Goal: Task Accomplishment & Management: Manage account settings

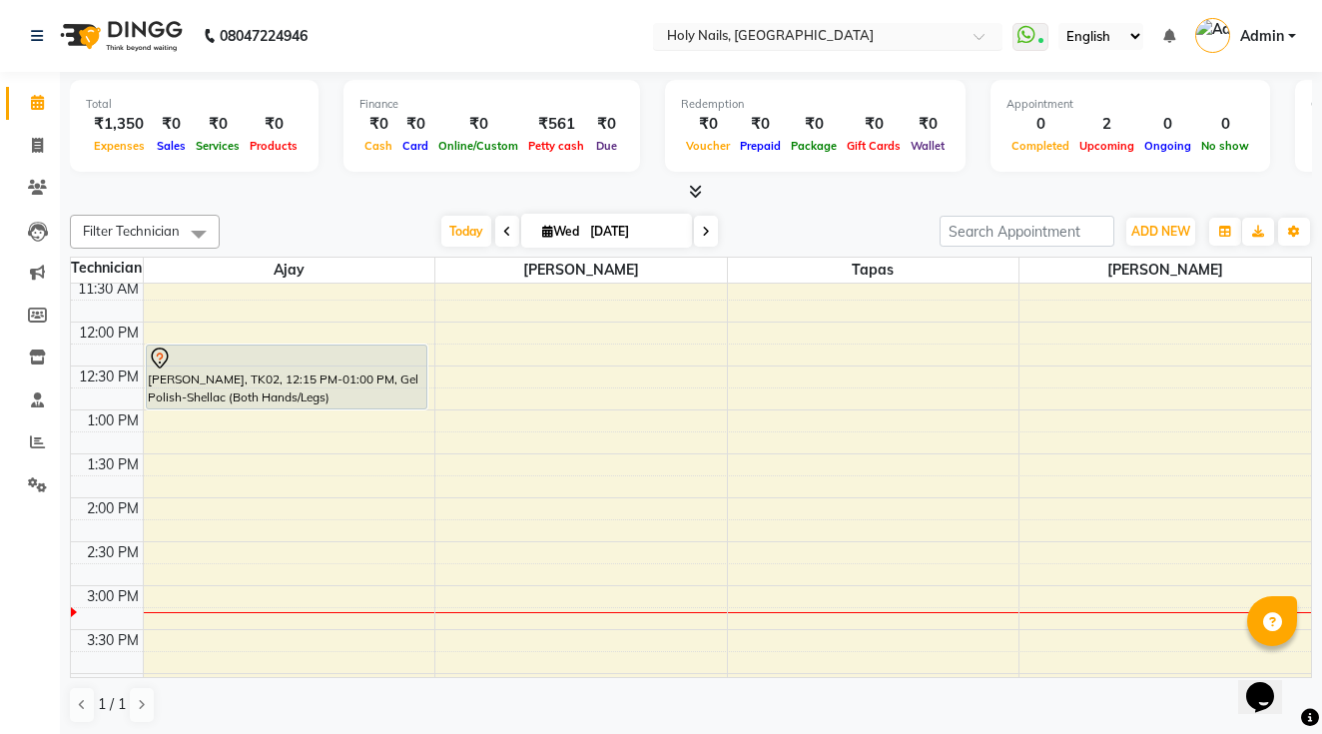
click at [663, 37] on input "text" at bounding box center [808, 38] width 290 height 20
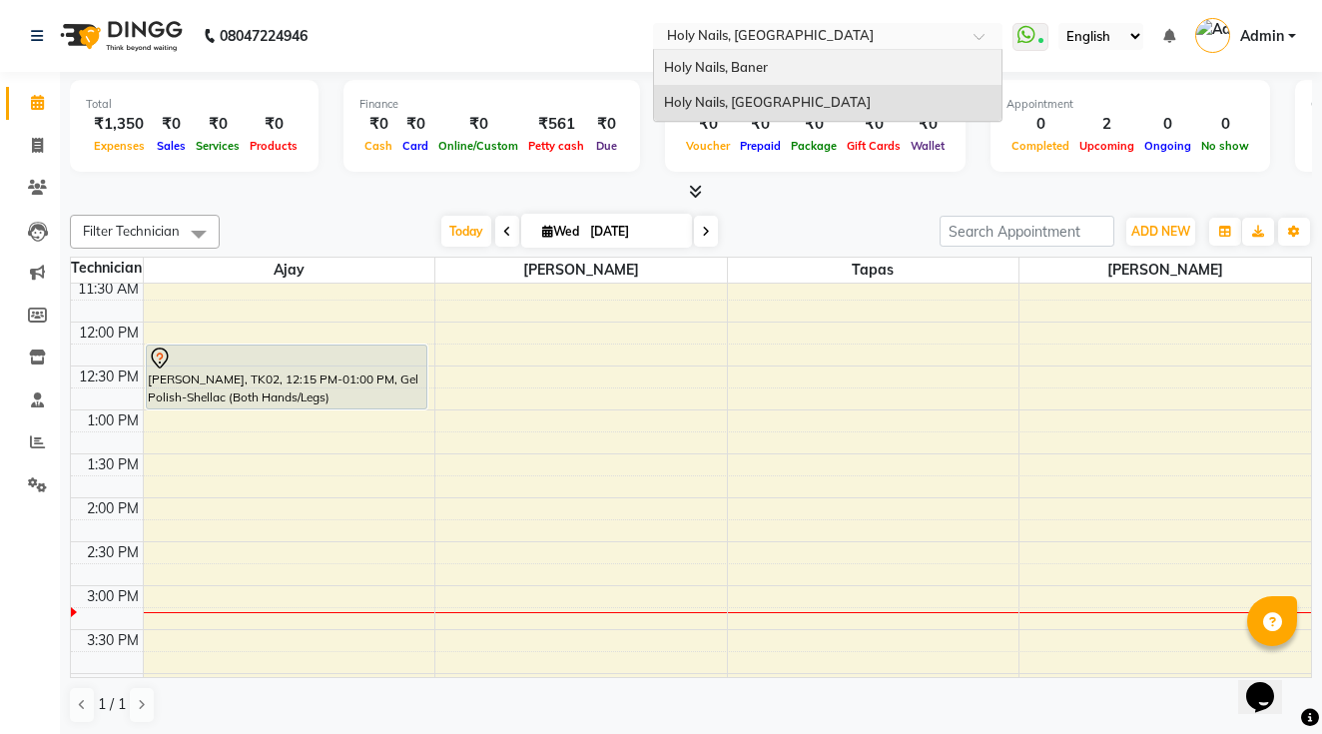
click at [664, 59] on span "Holy Nails, Baner" at bounding box center [716, 67] width 104 height 16
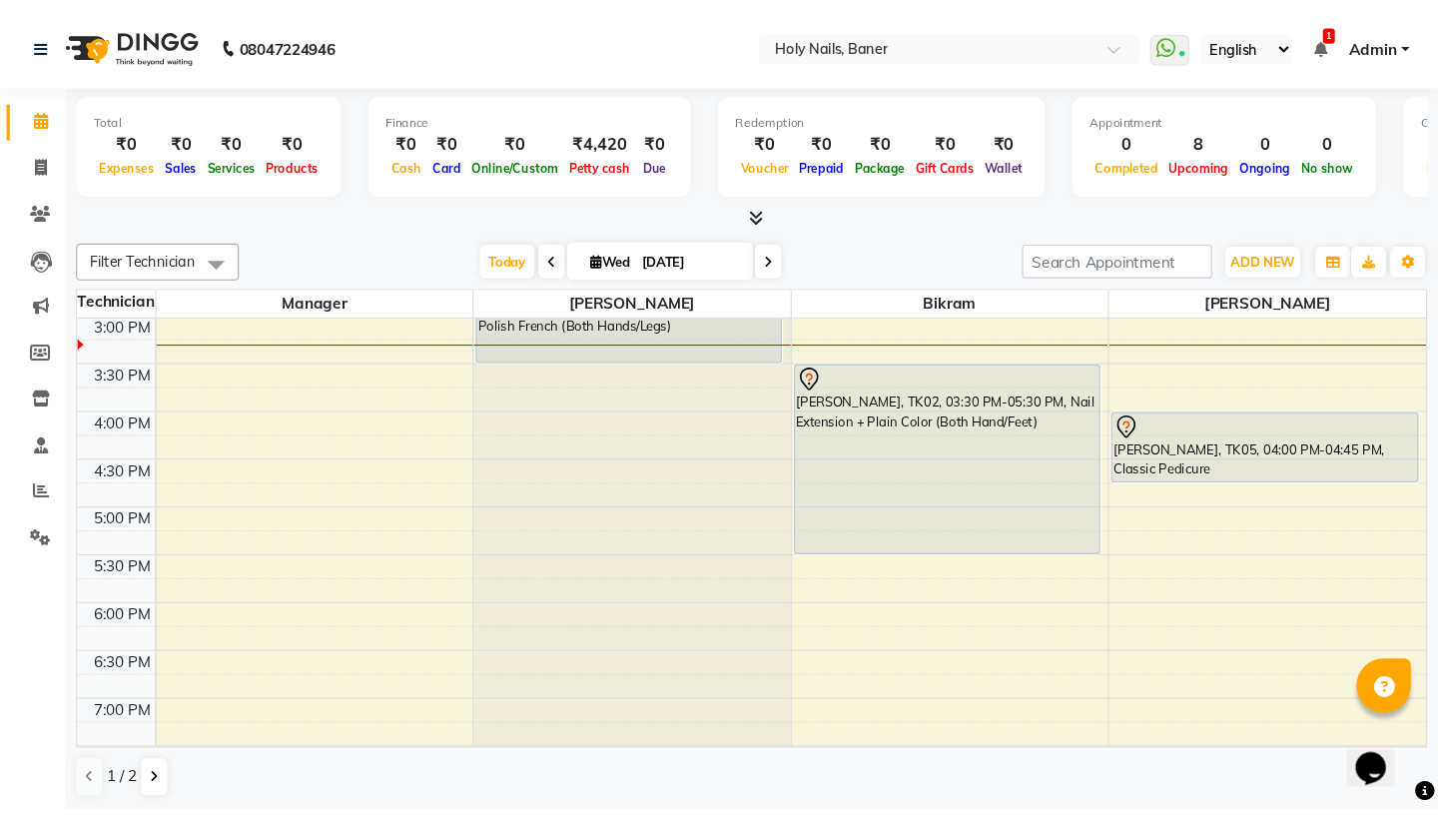
scroll to position [510, 0]
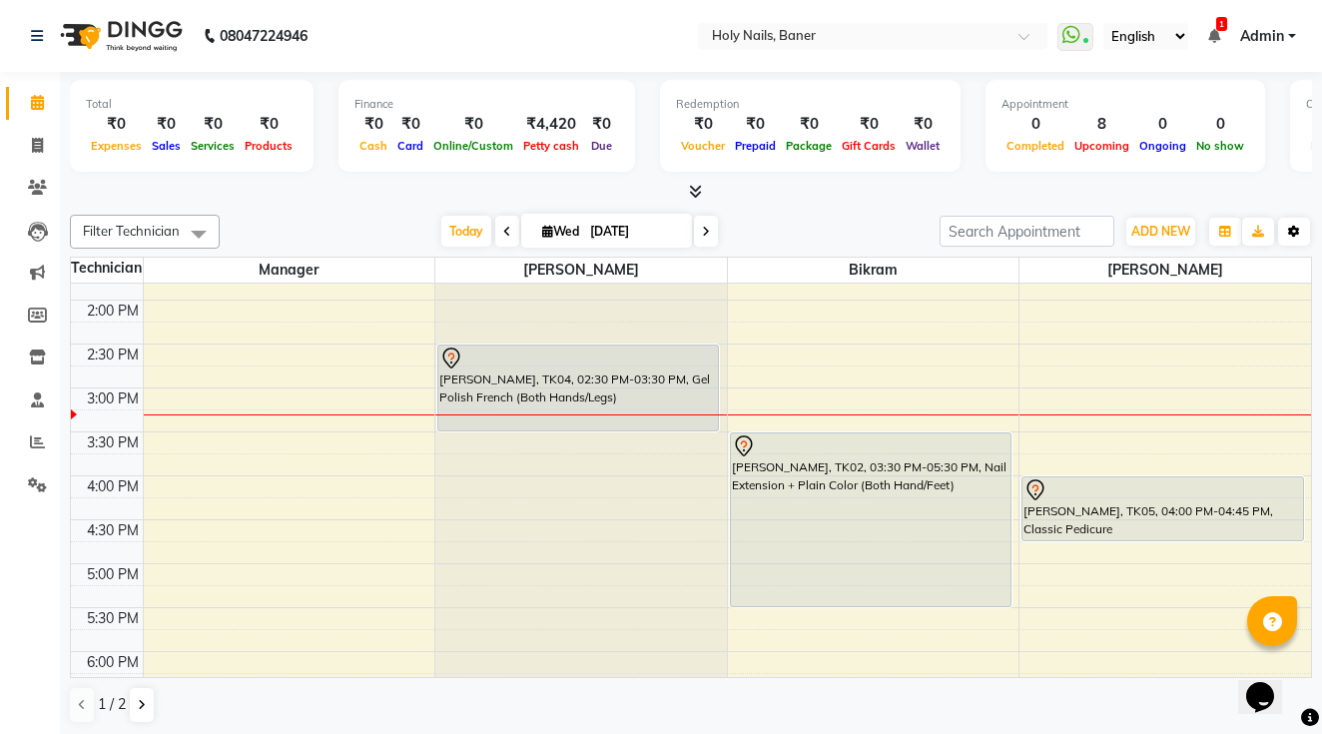
click at [1293, 231] on icon "button" at bounding box center [1294, 232] width 12 height 12
click at [1302, 230] on button "Toggle Dropdown" at bounding box center [1294, 232] width 32 height 28
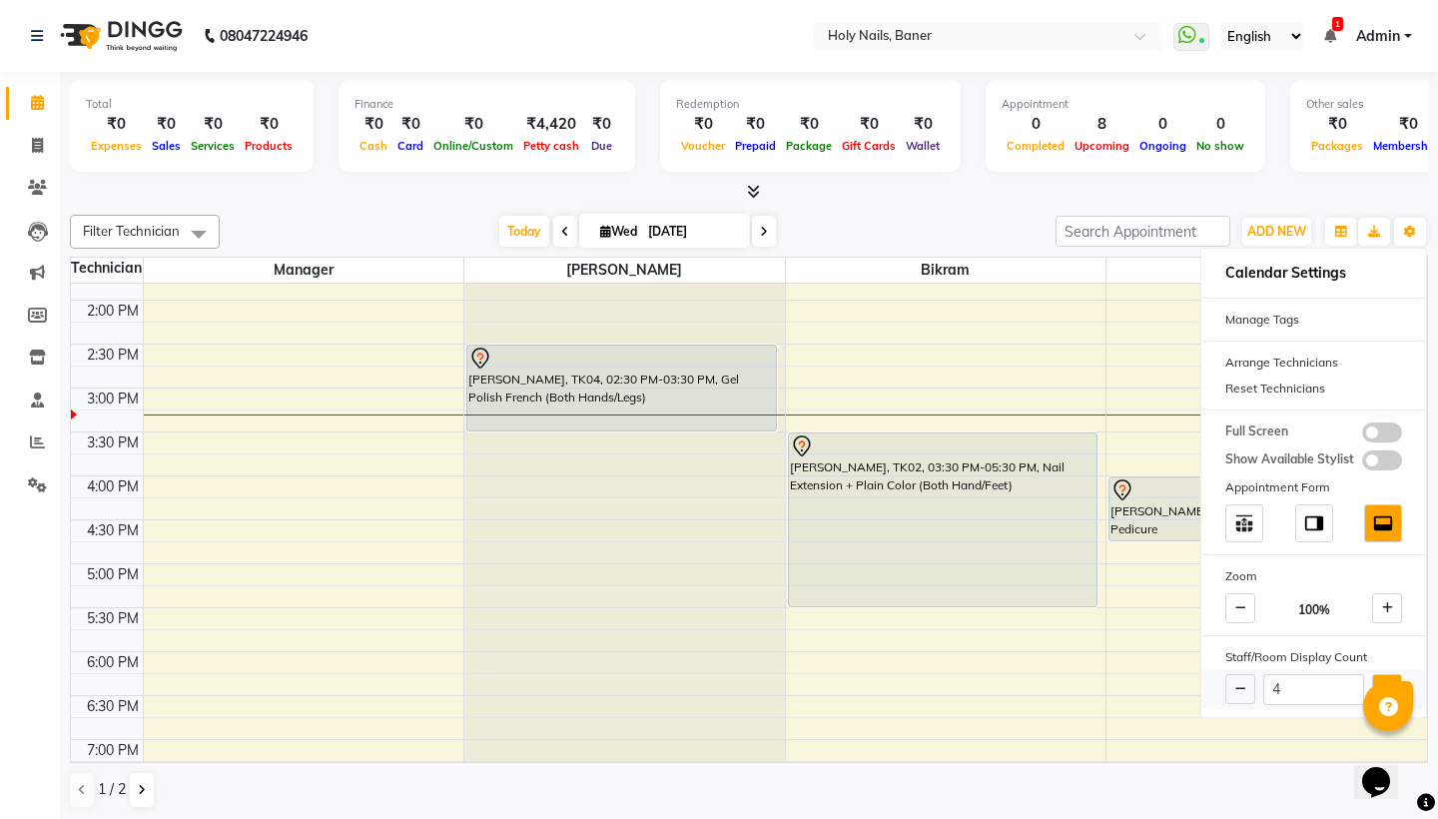
click at [1321, 679] on button at bounding box center [1387, 689] width 30 height 30
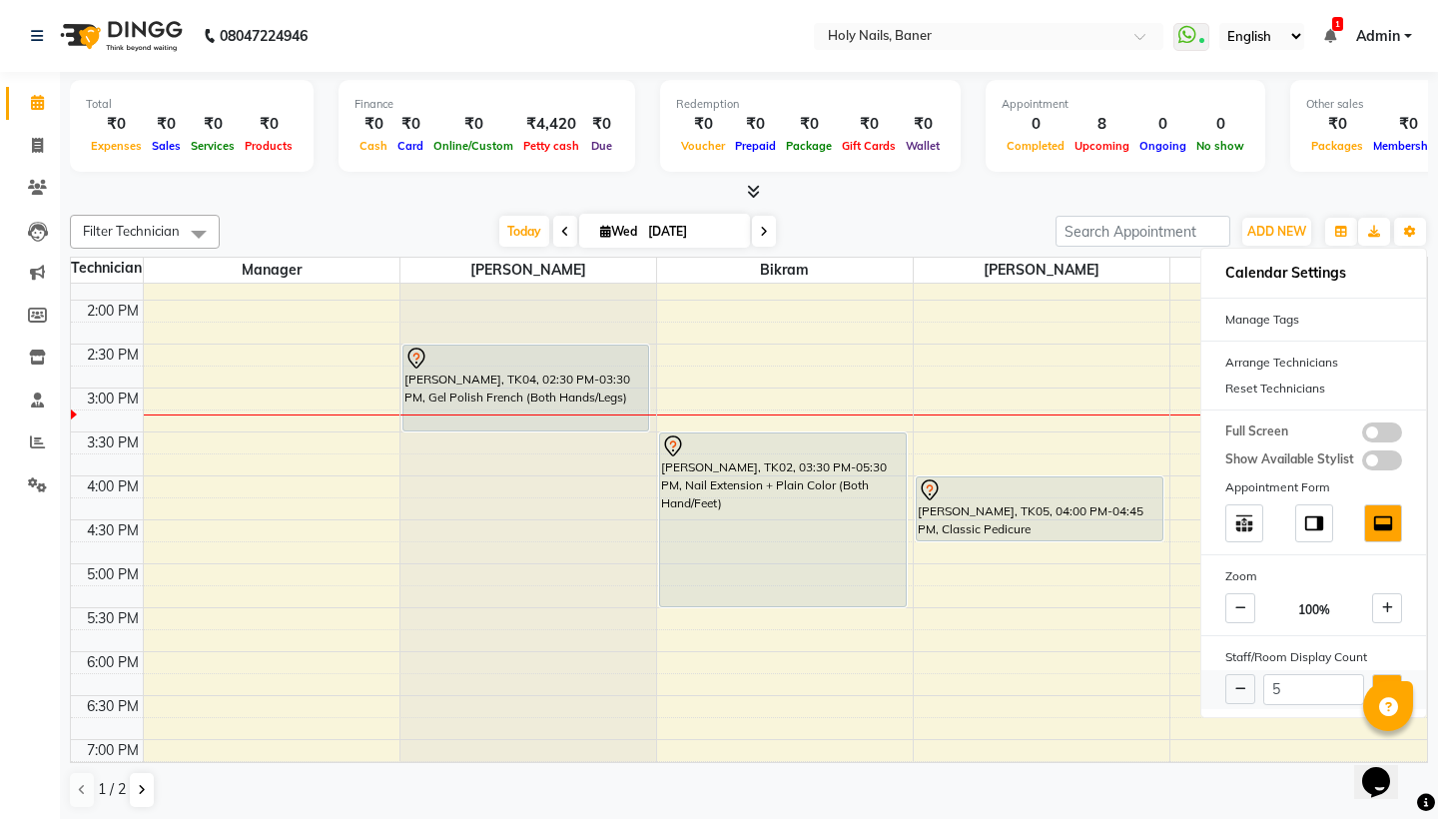
click at [1321, 679] on button at bounding box center [1387, 689] width 30 height 30
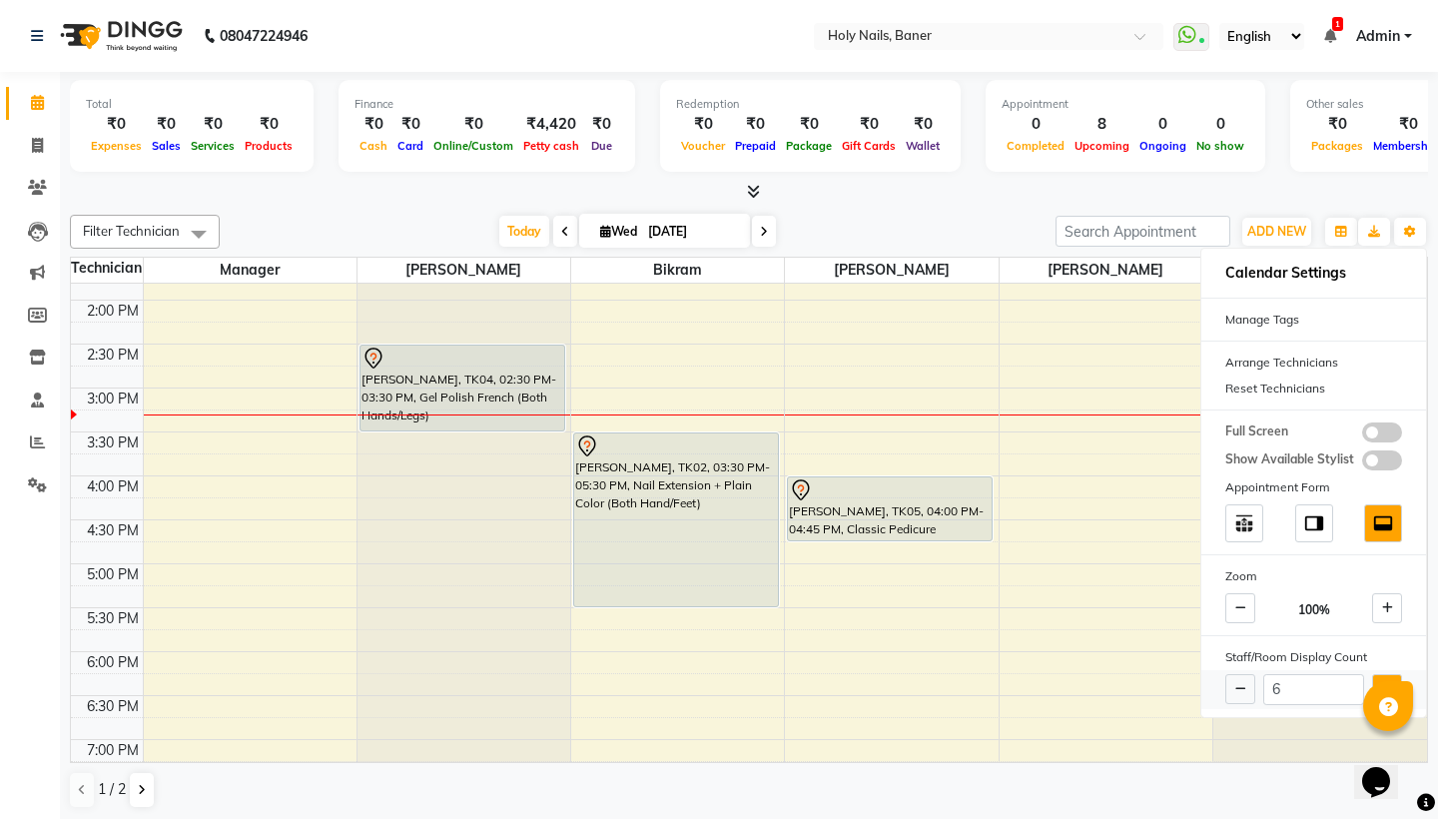
click at [1321, 679] on button at bounding box center [1387, 689] width 30 height 30
type input "7"
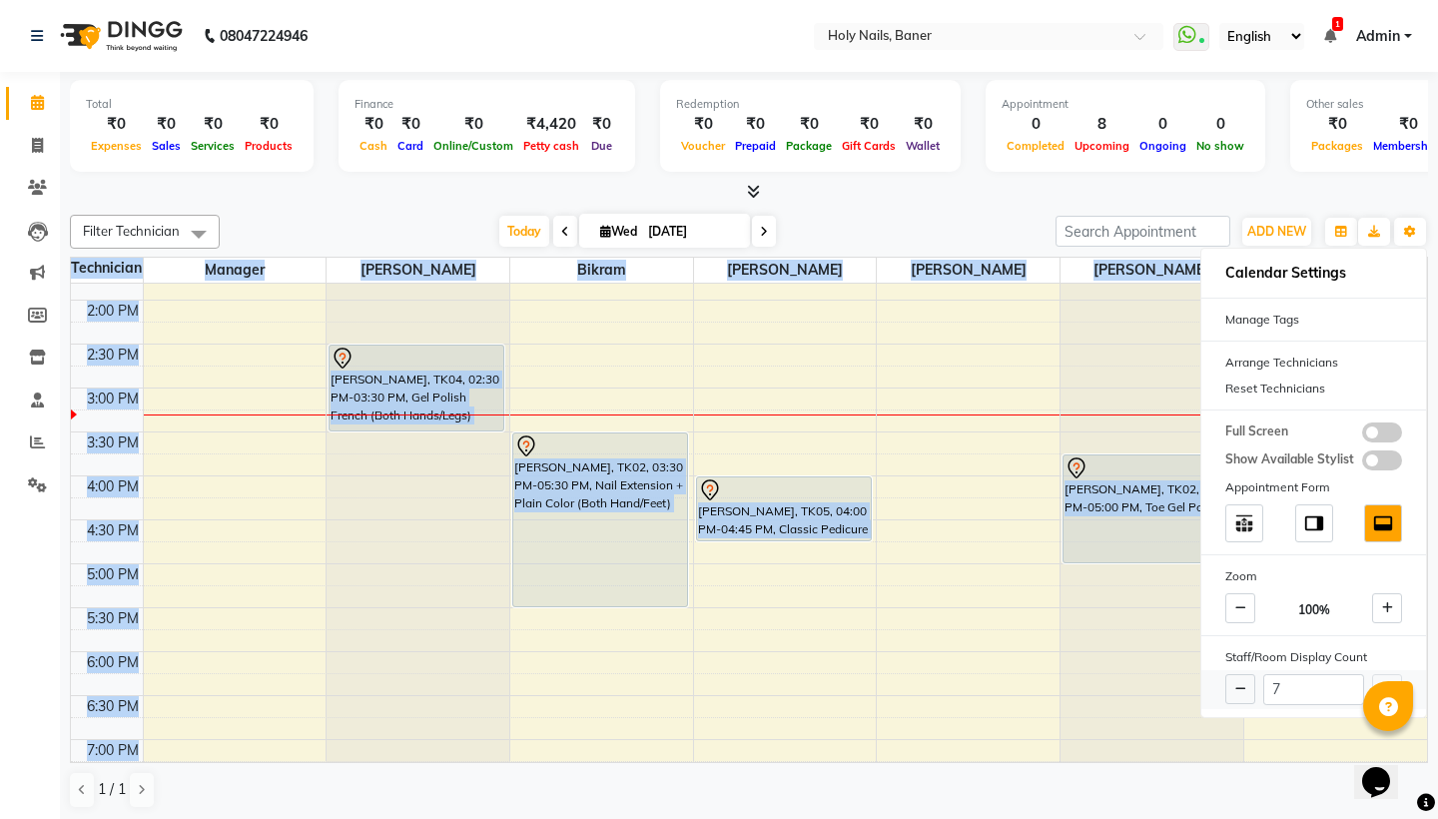
click at [1321, 679] on div "7" at bounding box center [1314, 689] width 225 height 39
click at [926, 209] on div "Filter Technician Select All Manager [PERSON_NAME] [PERSON_NAME] [PERSON_NAME] …" at bounding box center [749, 512] width 1358 height 610
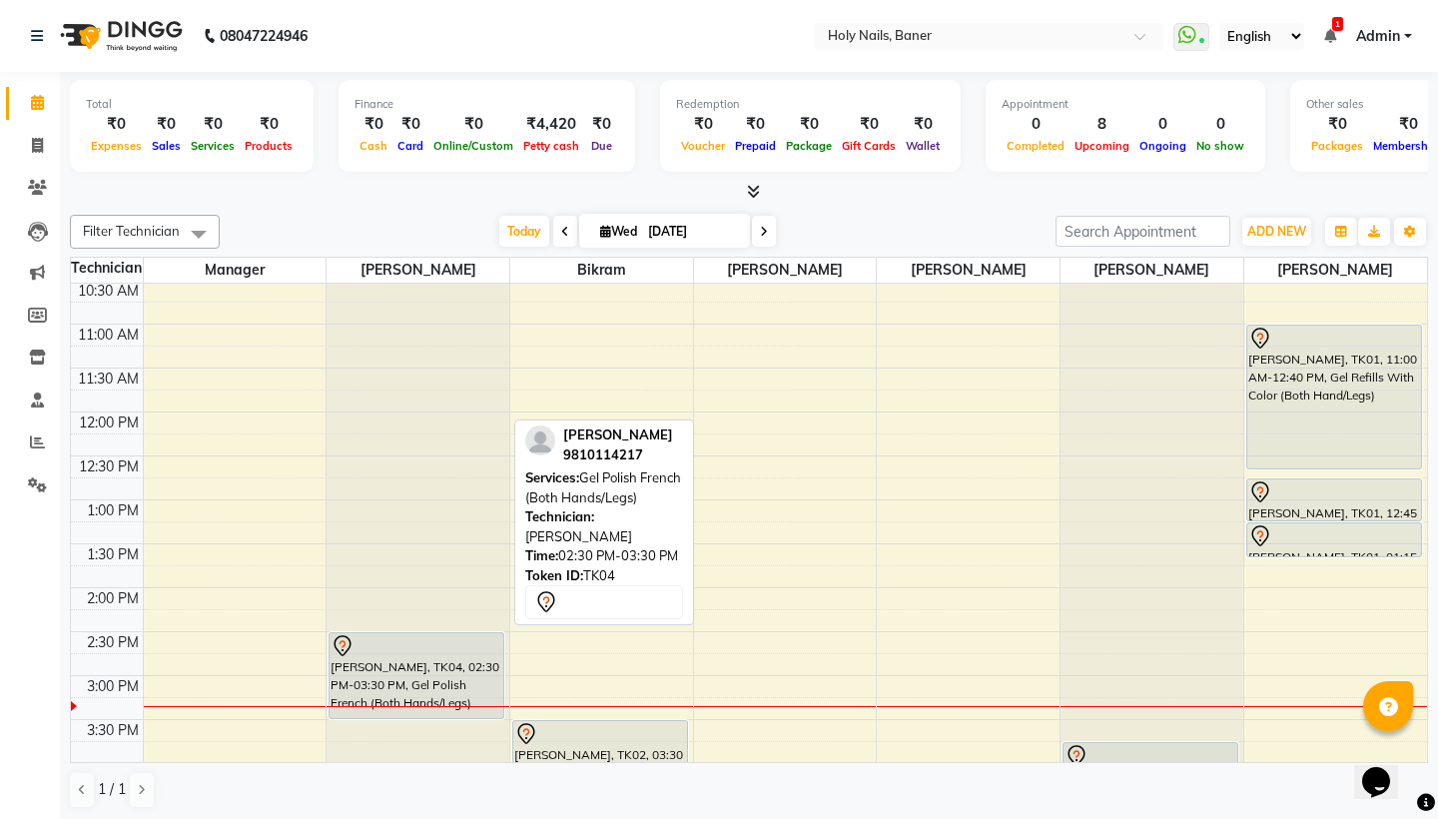
scroll to position [460, 0]
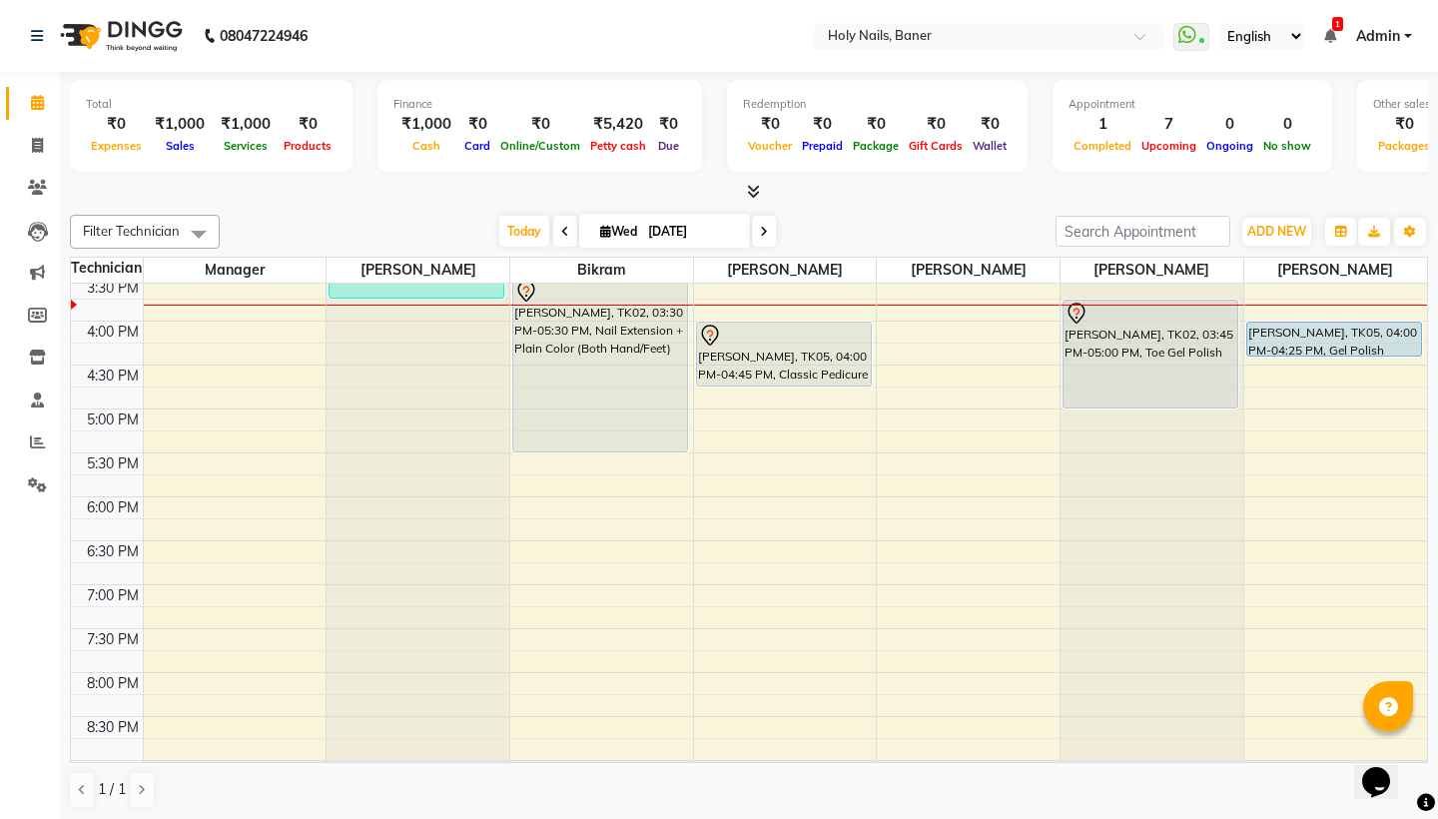
scroll to position [595, 0]
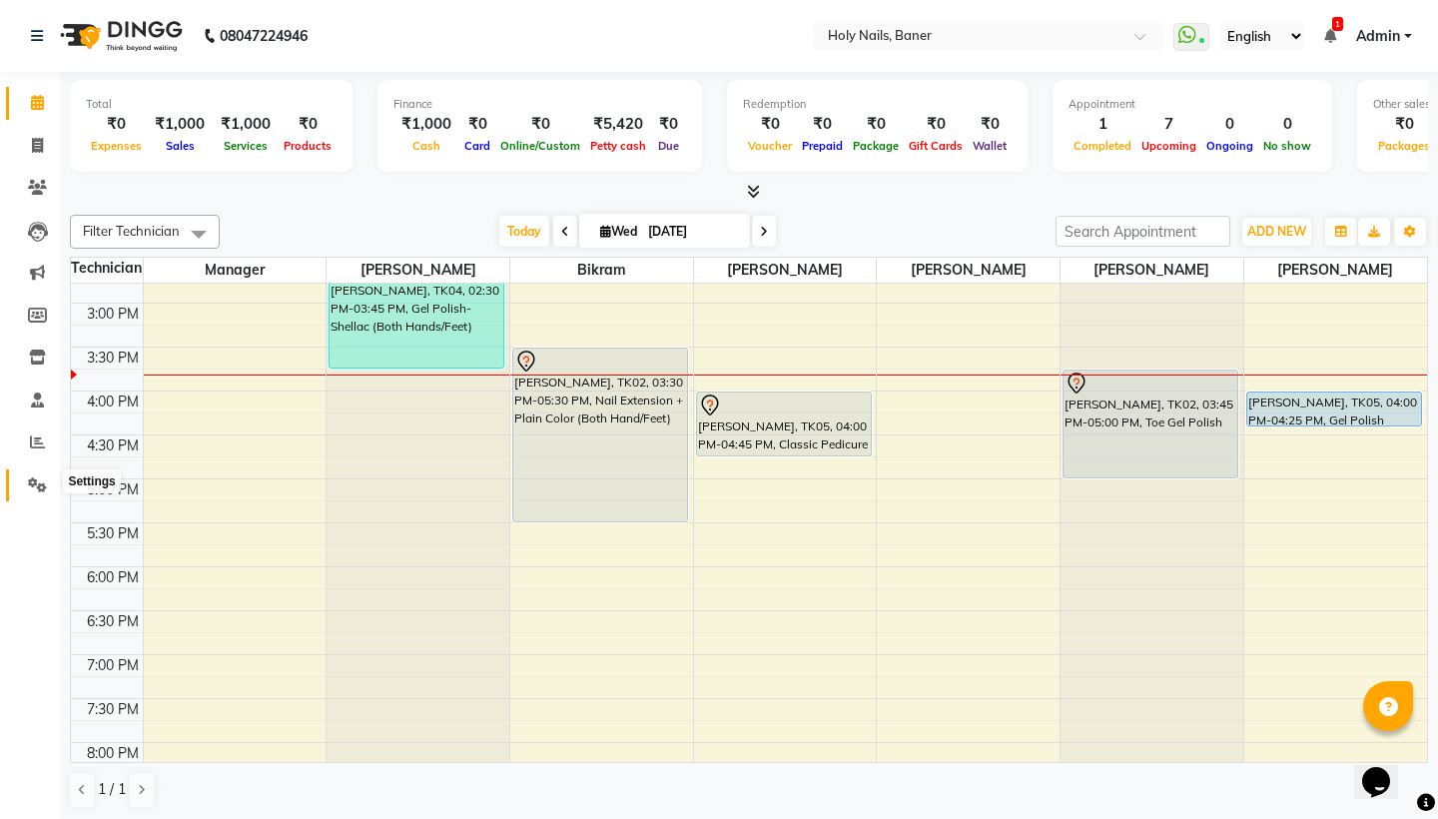
click at [34, 477] on icon at bounding box center [37, 484] width 19 height 15
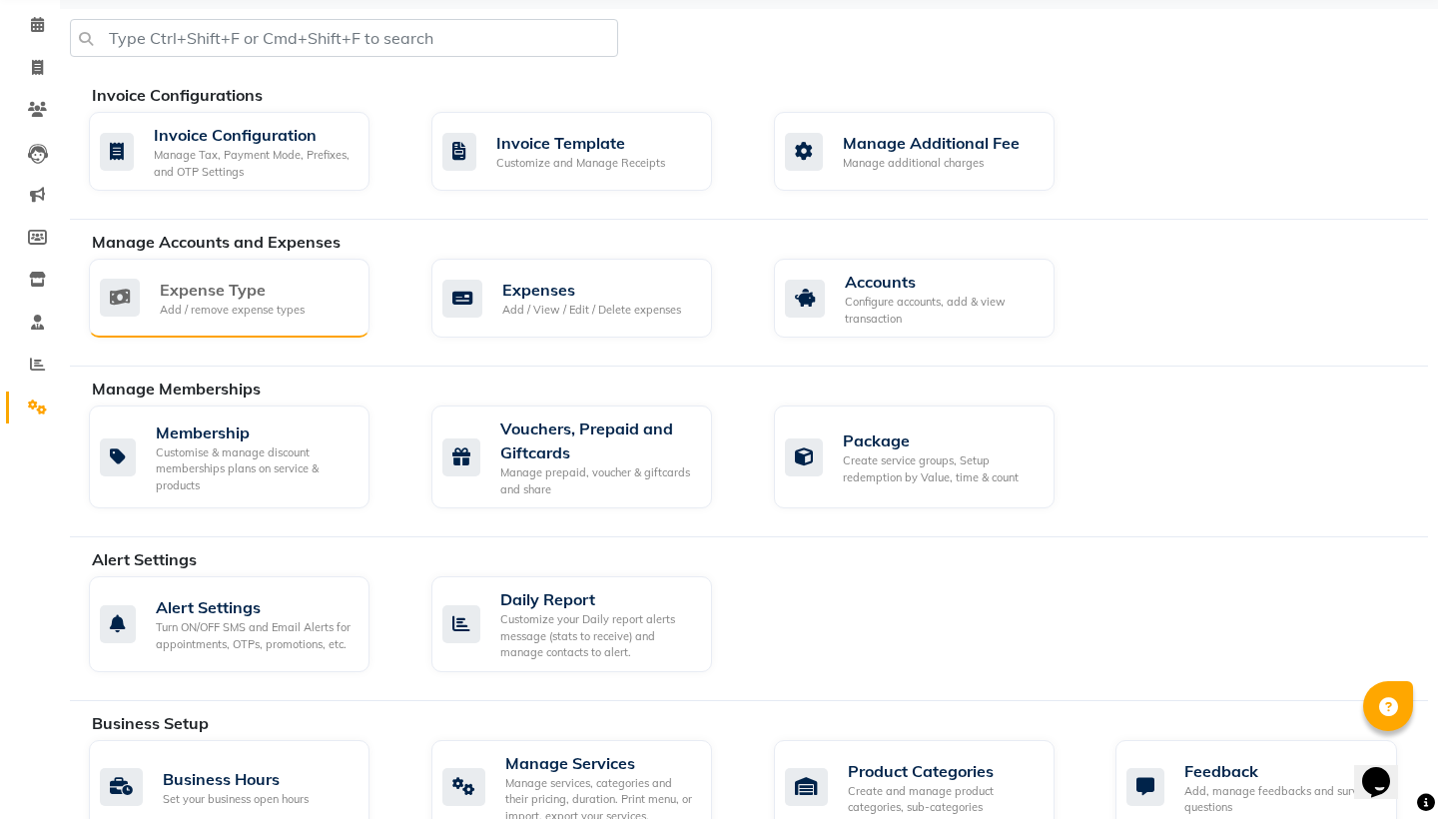
scroll to position [86, 0]
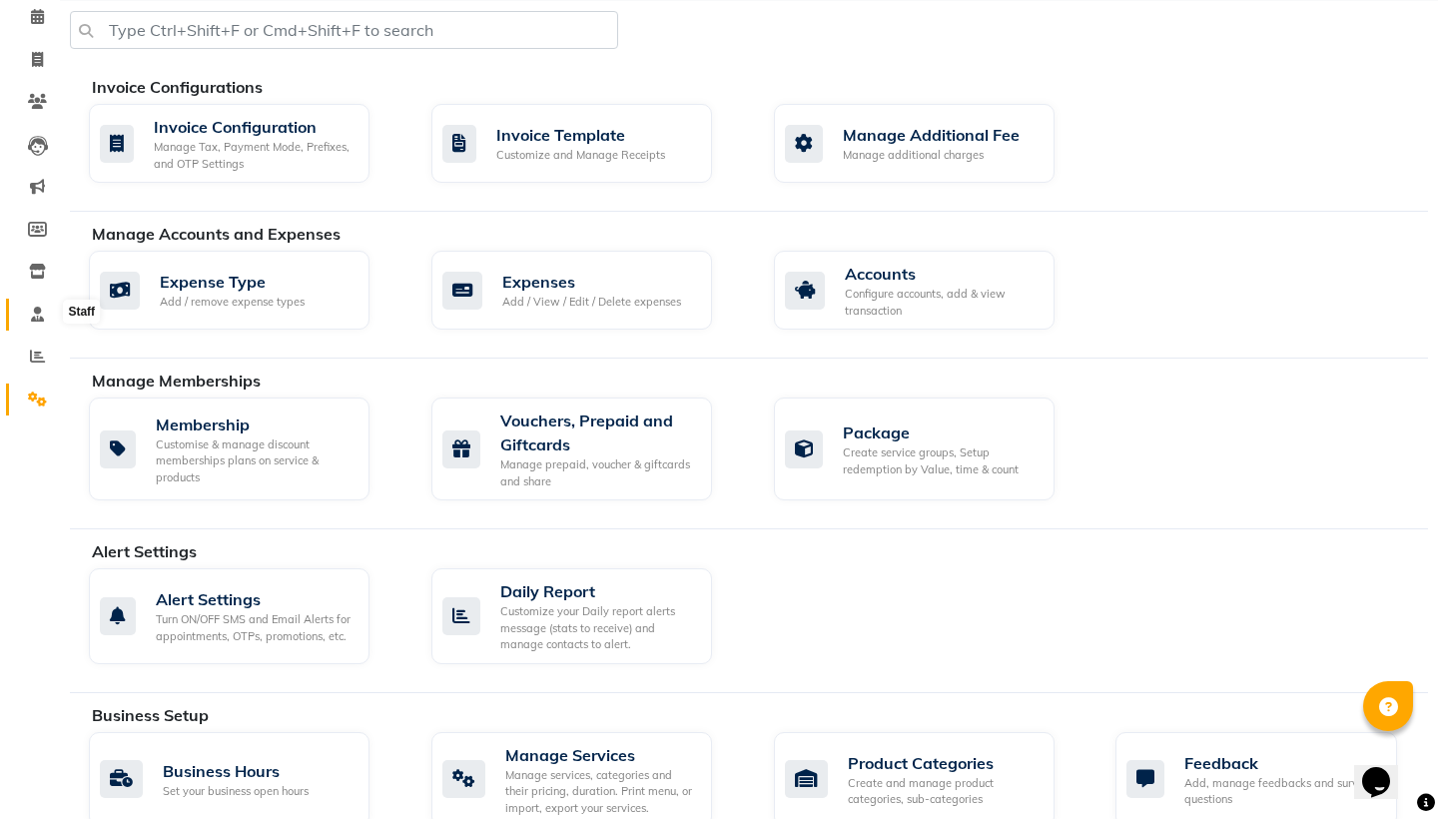
click at [39, 311] on icon at bounding box center [37, 314] width 13 height 15
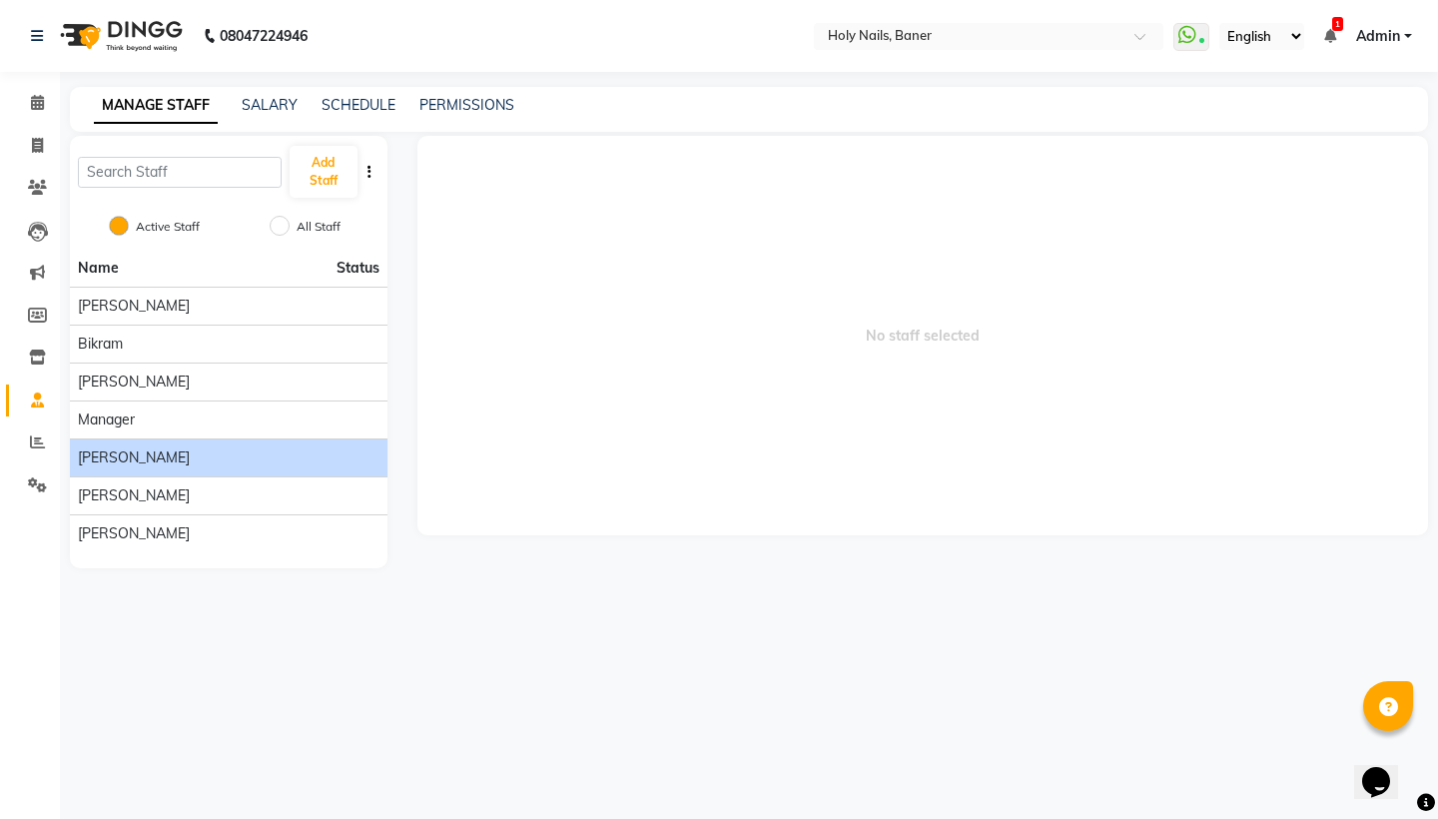
click at [170, 457] on div "Sidhant" at bounding box center [229, 457] width 302 height 21
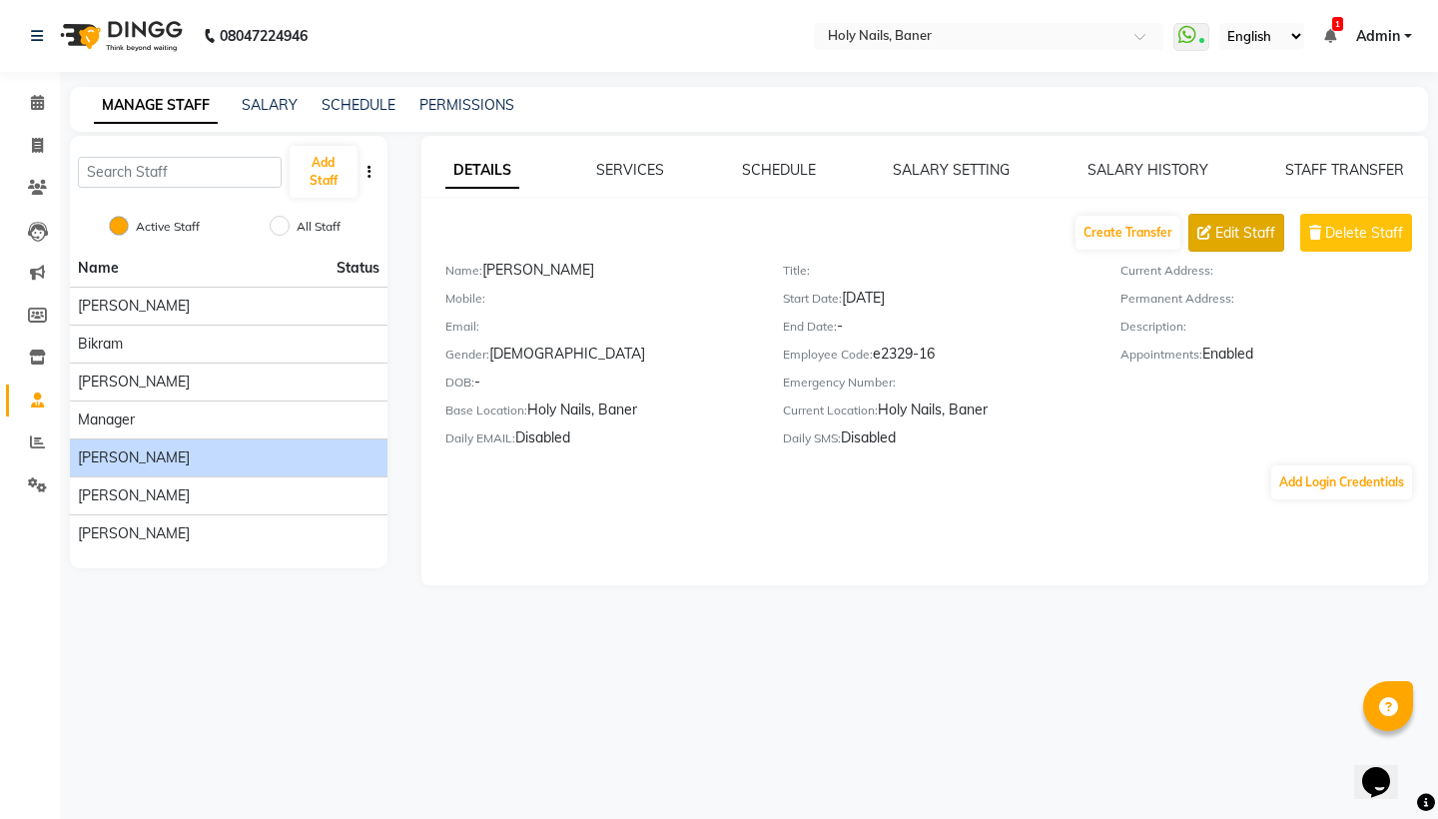
click at [1248, 232] on span "Edit Staff" at bounding box center [1245, 233] width 60 height 21
select select "male"
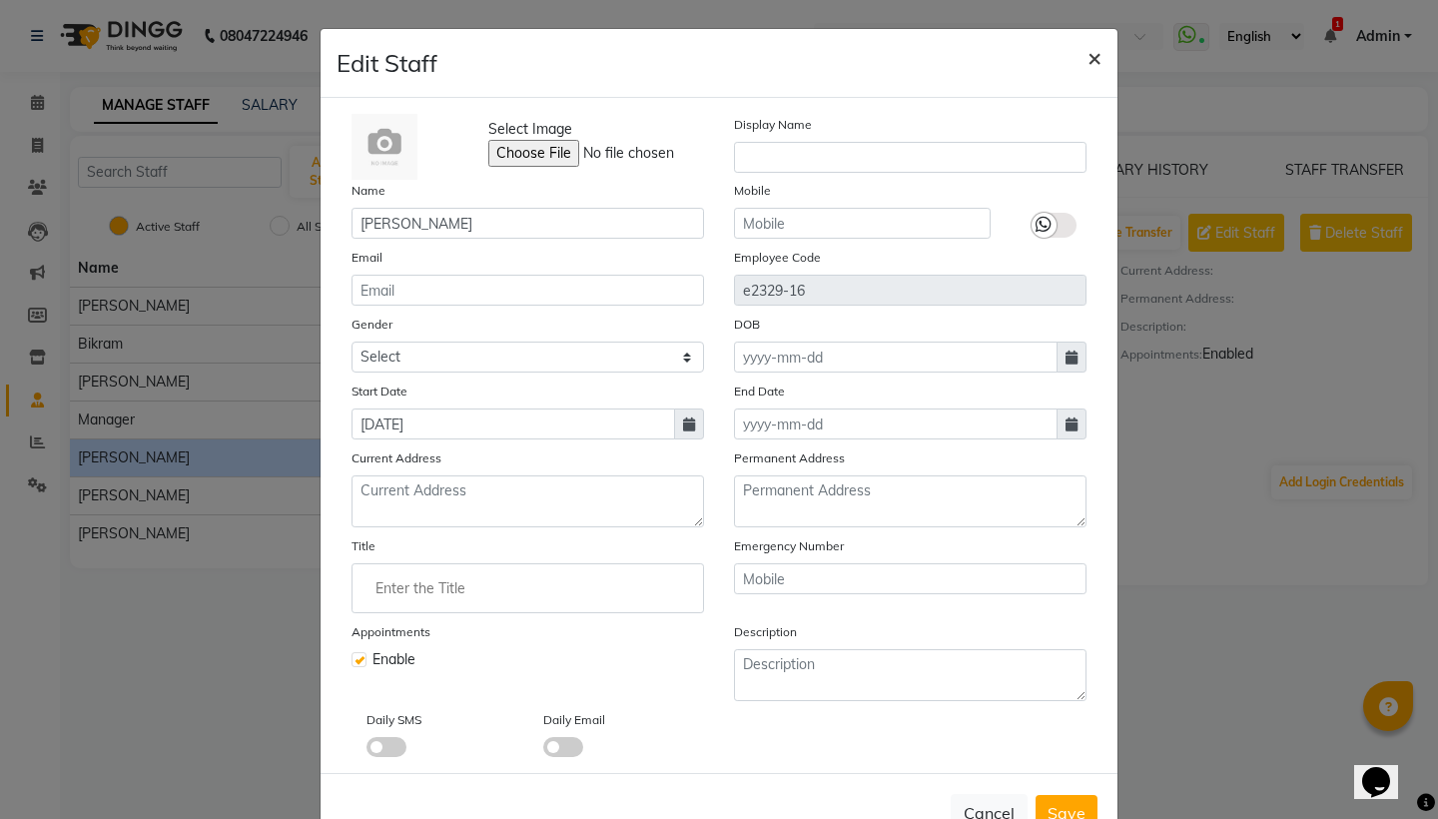
click at [1098, 53] on span "×" at bounding box center [1095, 57] width 14 height 30
select select
checkbox input "false"
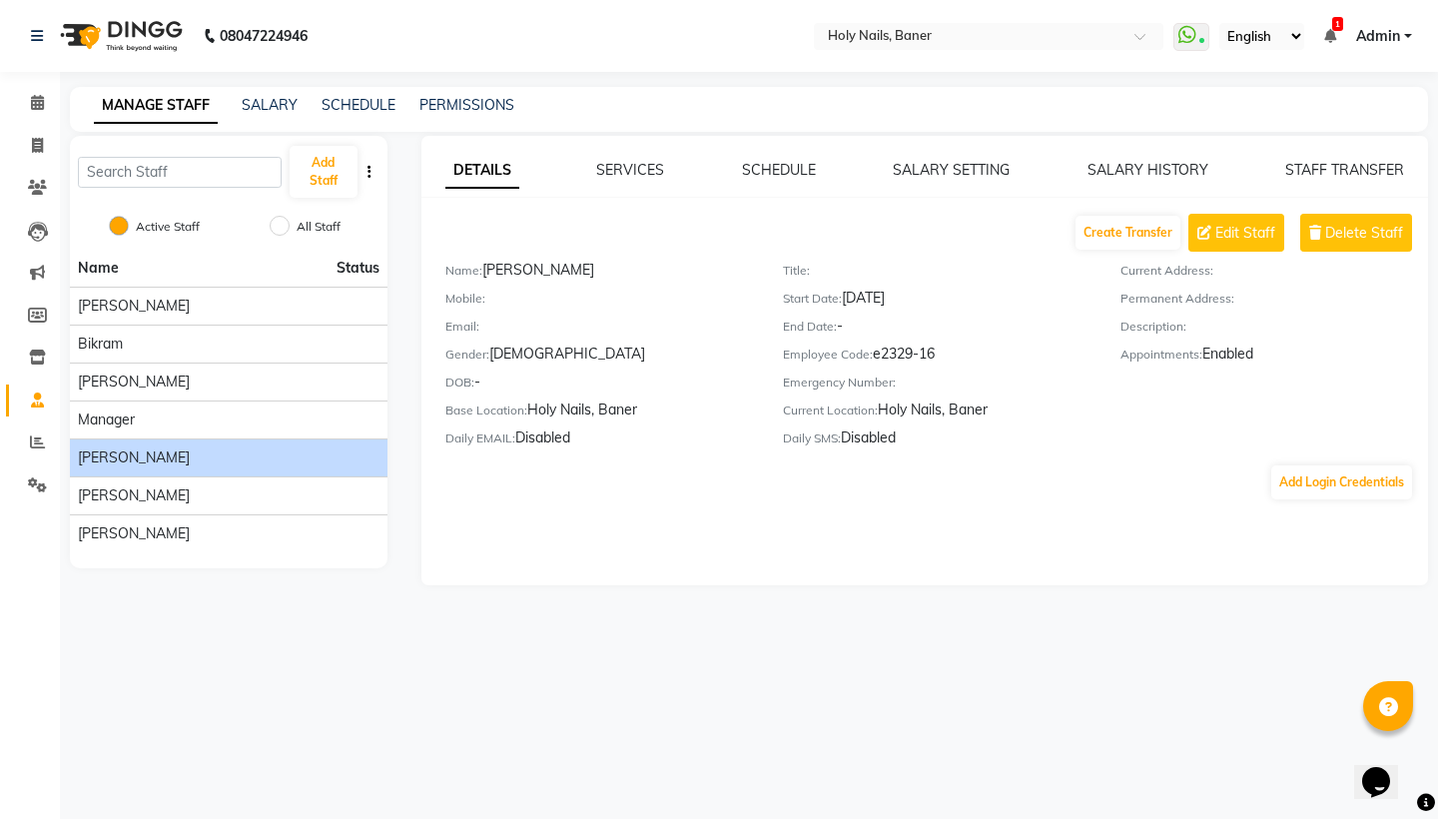
click at [1230, 352] on div "Appointments: Enabled" at bounding box center [1275, 358] width 308 height 28
click at [654, 175] on link "SERVICES" at bounding box center [630, 170] width 68 height 18
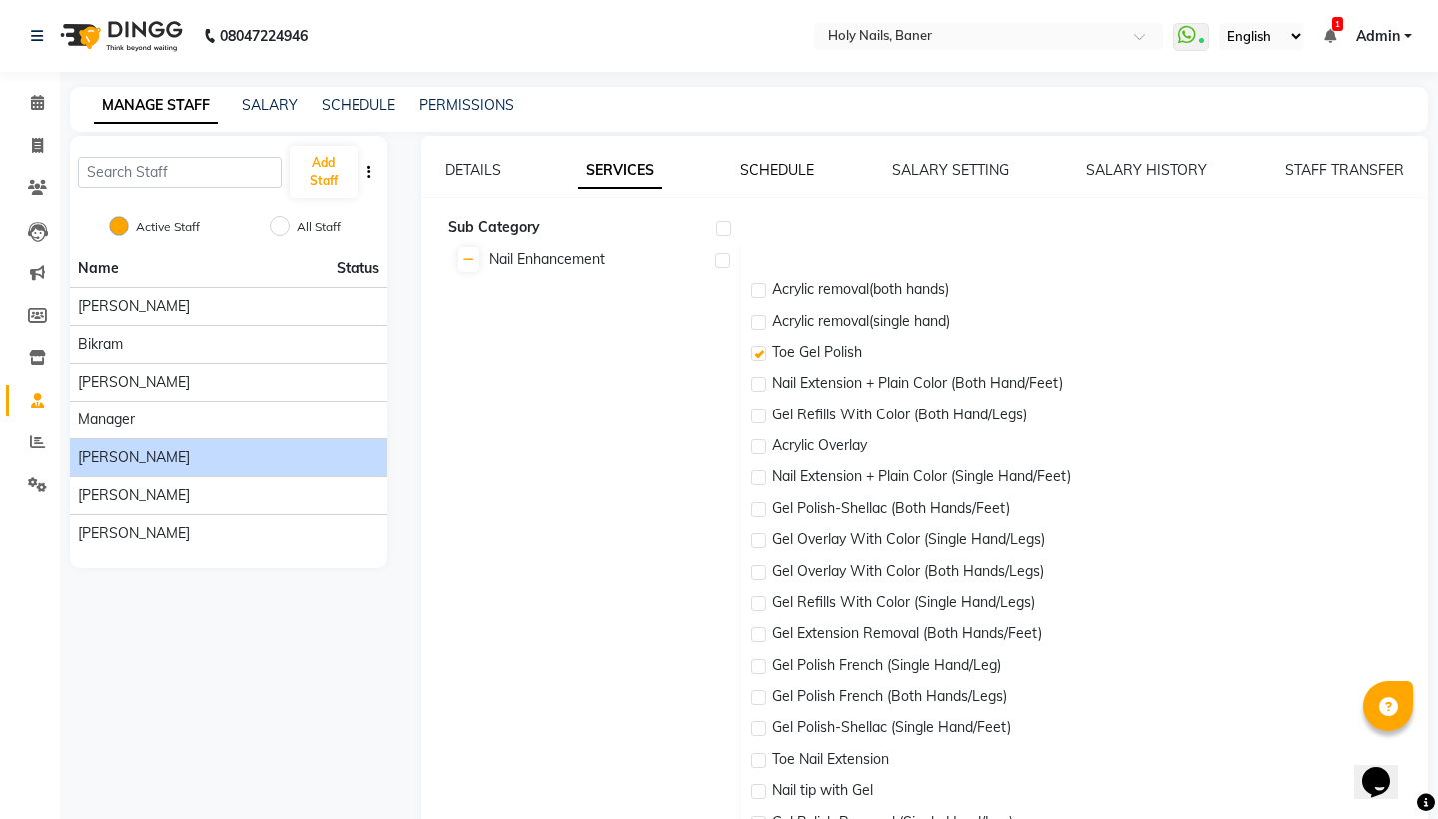
click at [787, 176] on link "SCHEDULE" at bounding box center [777, 170] width 74 height 18
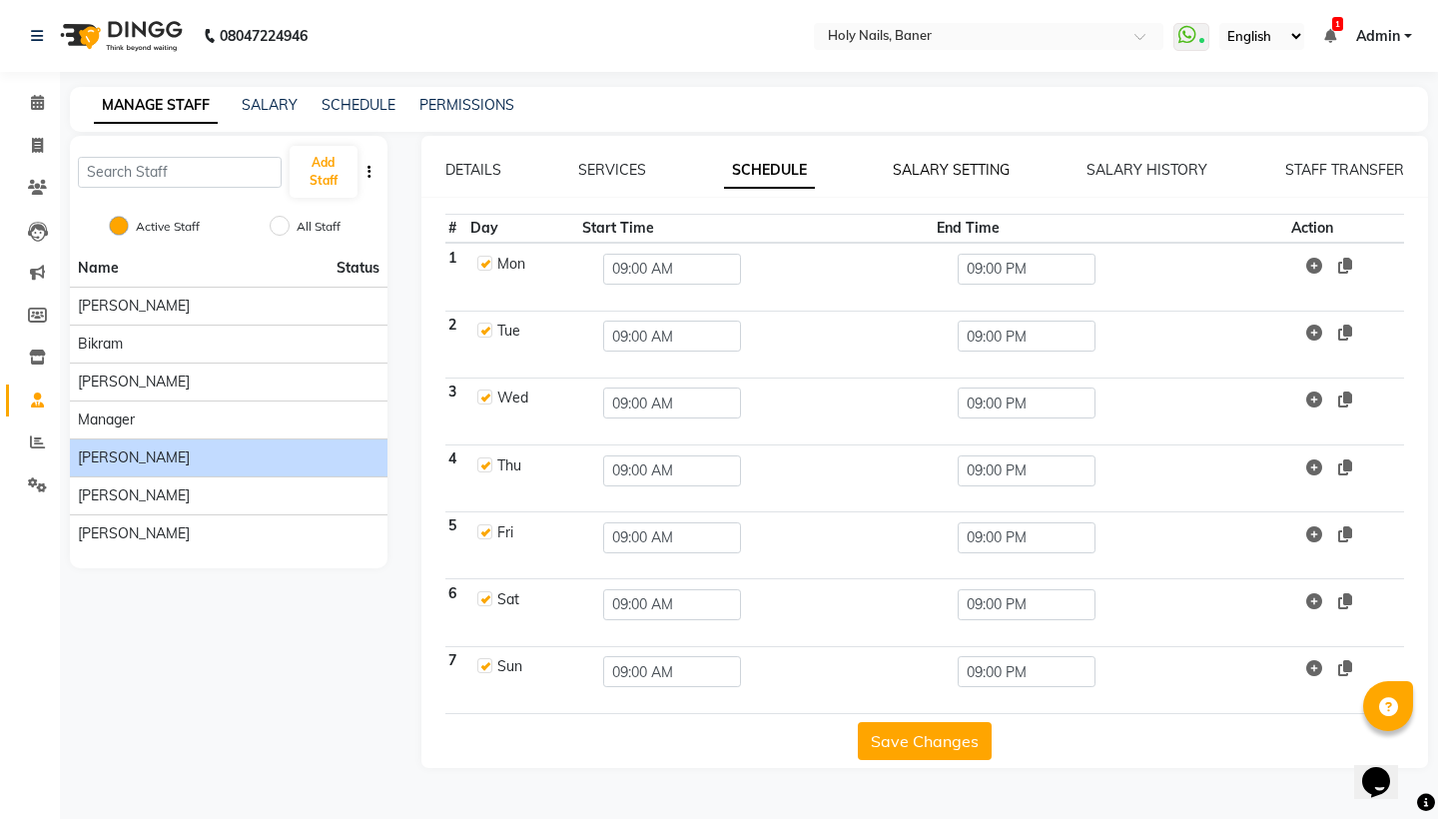
click at [967, 174] on link "SALARY SETTING" at bounding box center [951, 170] width 117 height 18
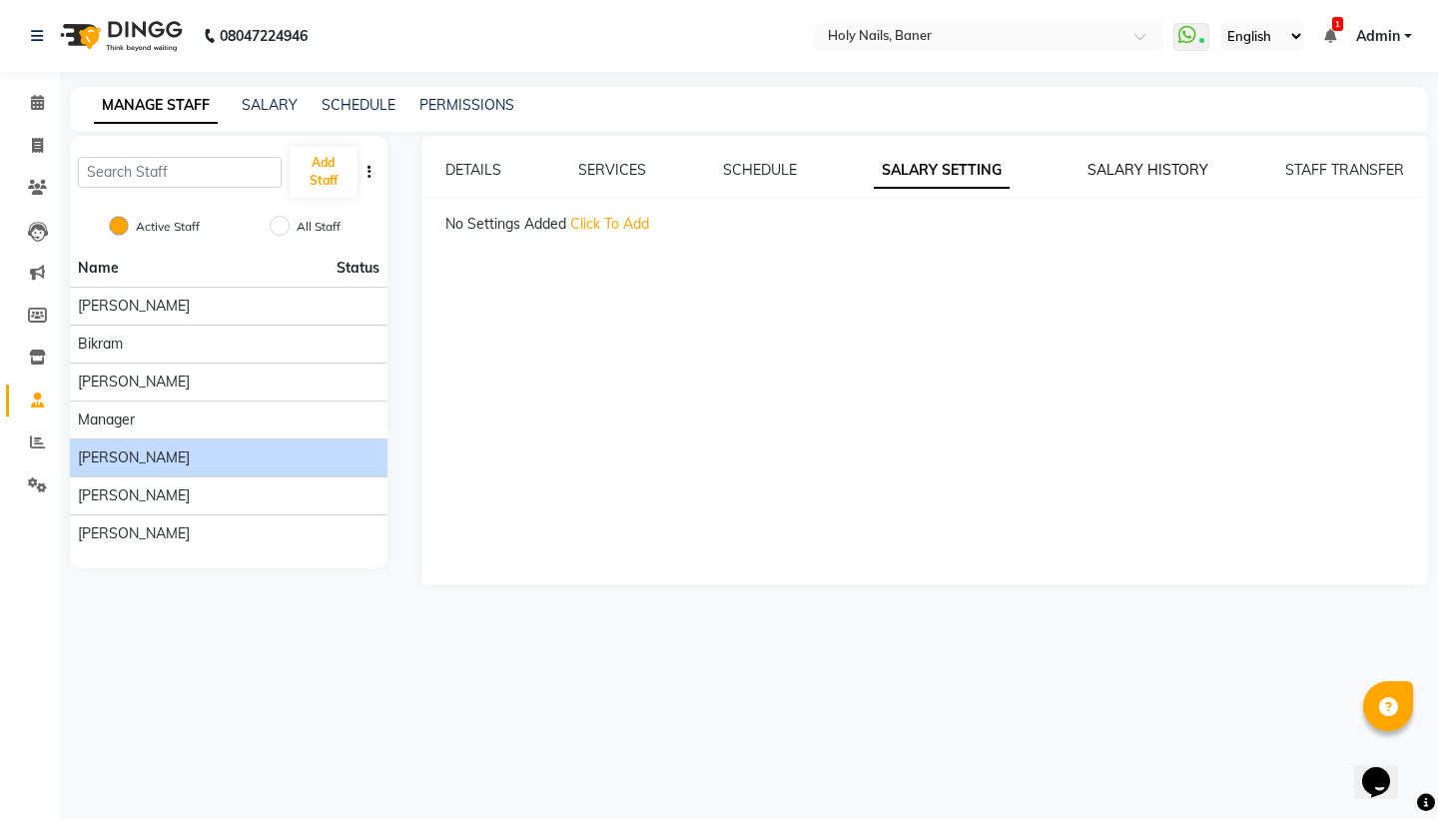
click at [1146, 172] on link "SALARY HISTORY" at bounding box center [1148, 170] width 121 height 18
click at [472, 174] on link "DETAILS" at bounding box center [473, 170] width 56 height 18
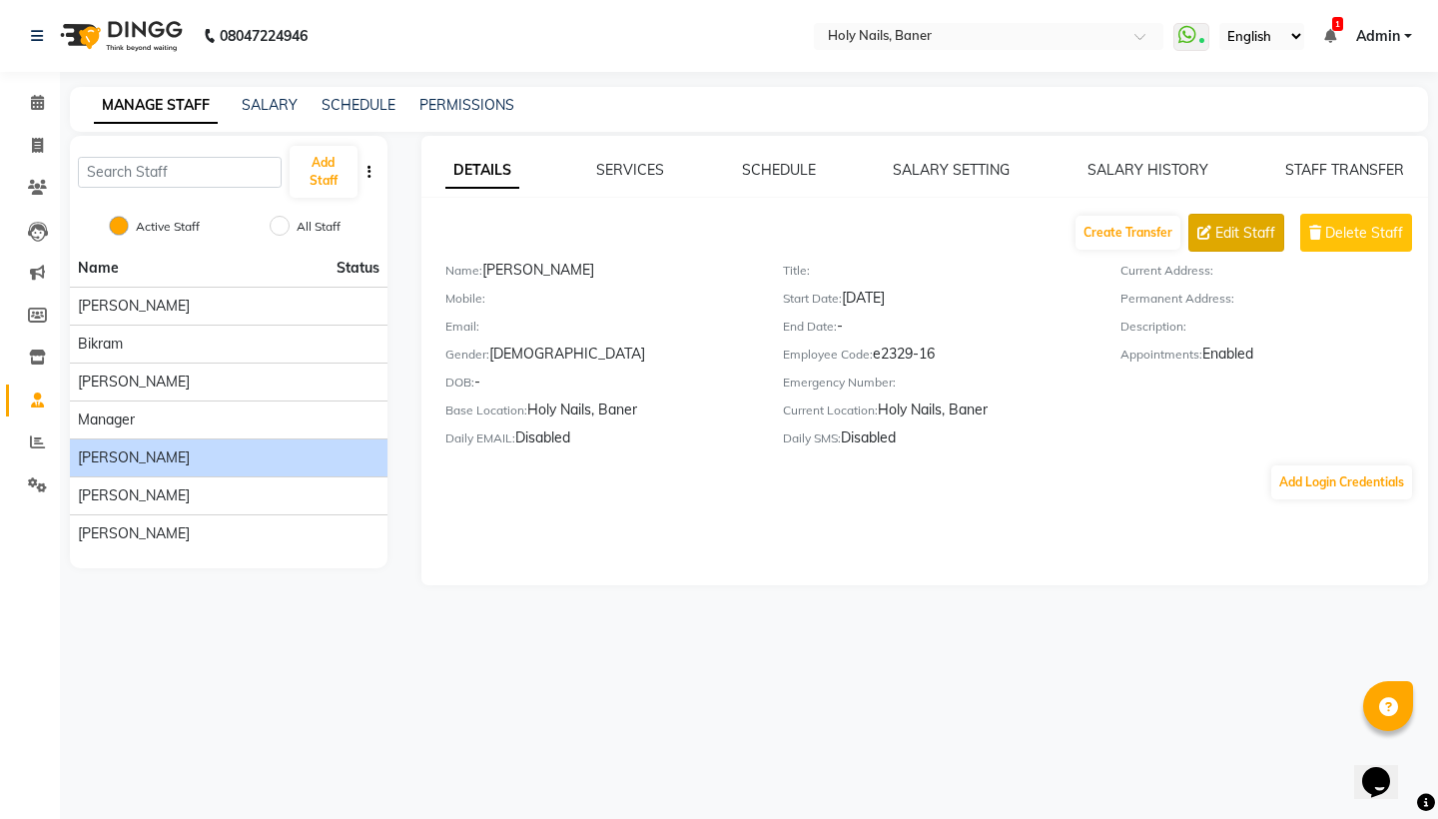
click at [1239, 241] on span "Edit Staff" at bounding box center [1245, 233] width 60 height 21
select select "male"
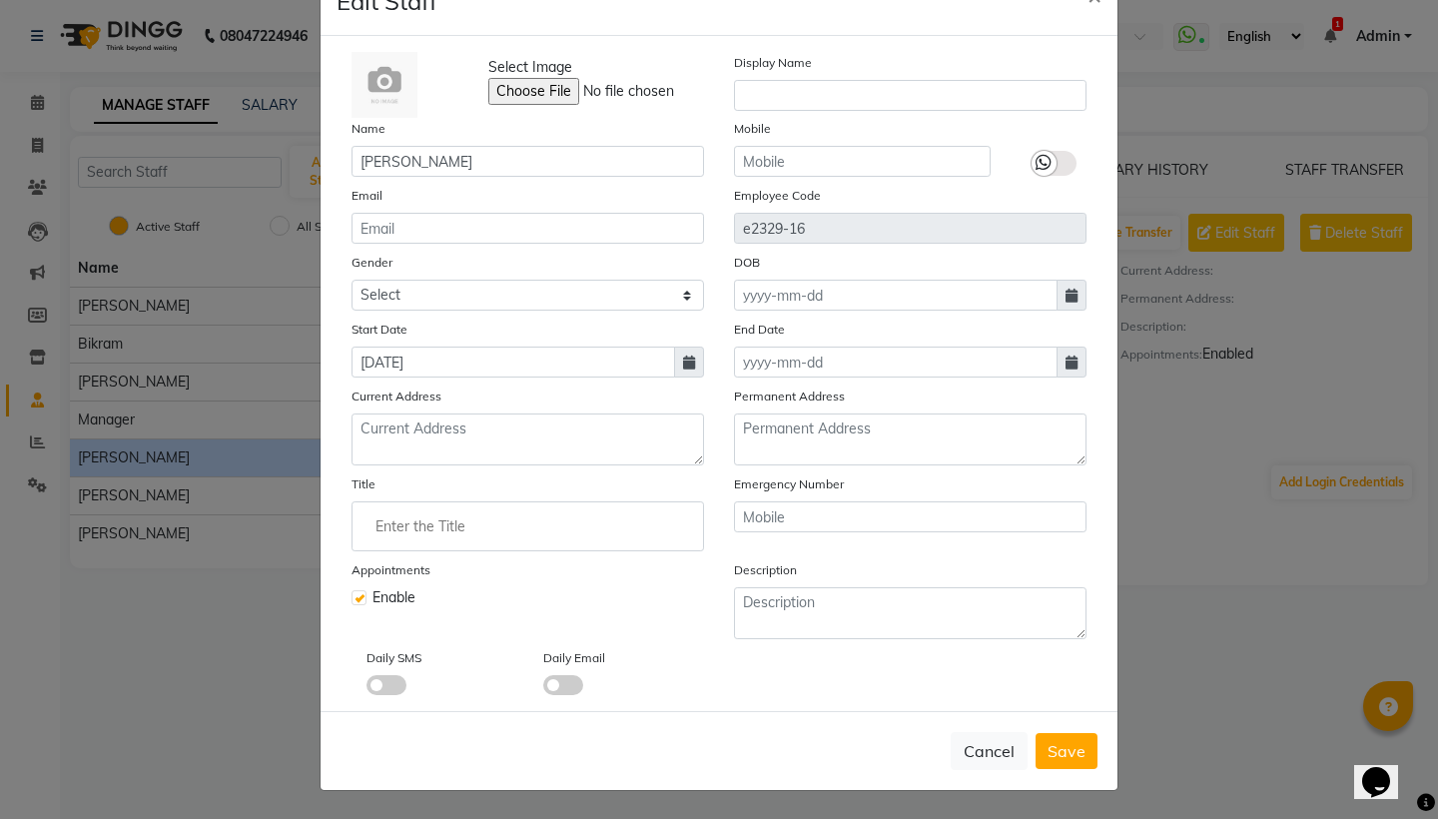
scroll to position [62, 0]
click at [362, 597] on label at bounding box center [359, 597] width 15 height 15
click at [362, 597] on input "checkbox" at bounding box center [358, 595] width 13 height 13
checkbox input "false"
click at [1073, 753] on span "Save" at bounding box center [1067, 751] width 38 height 20
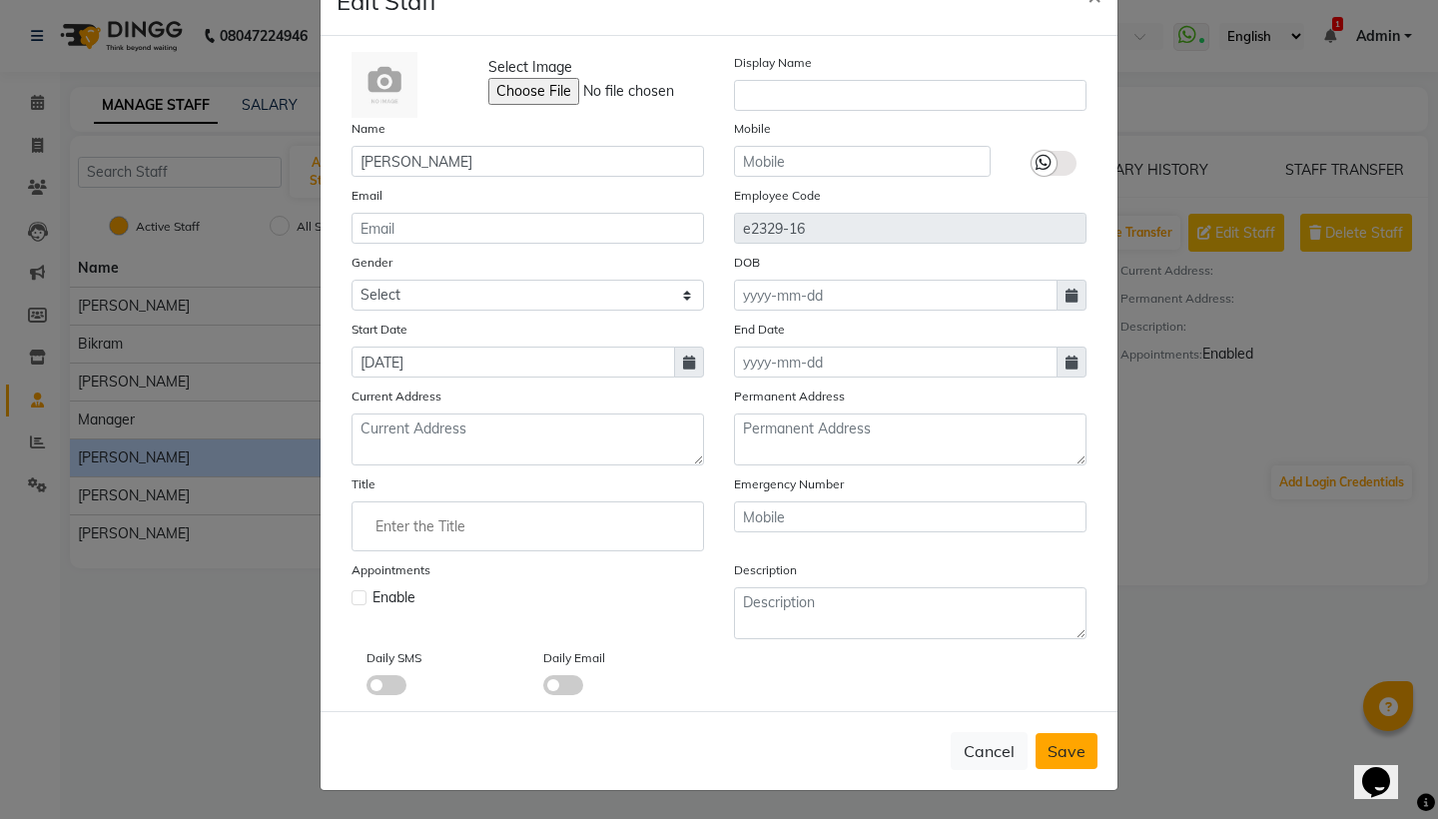
select select
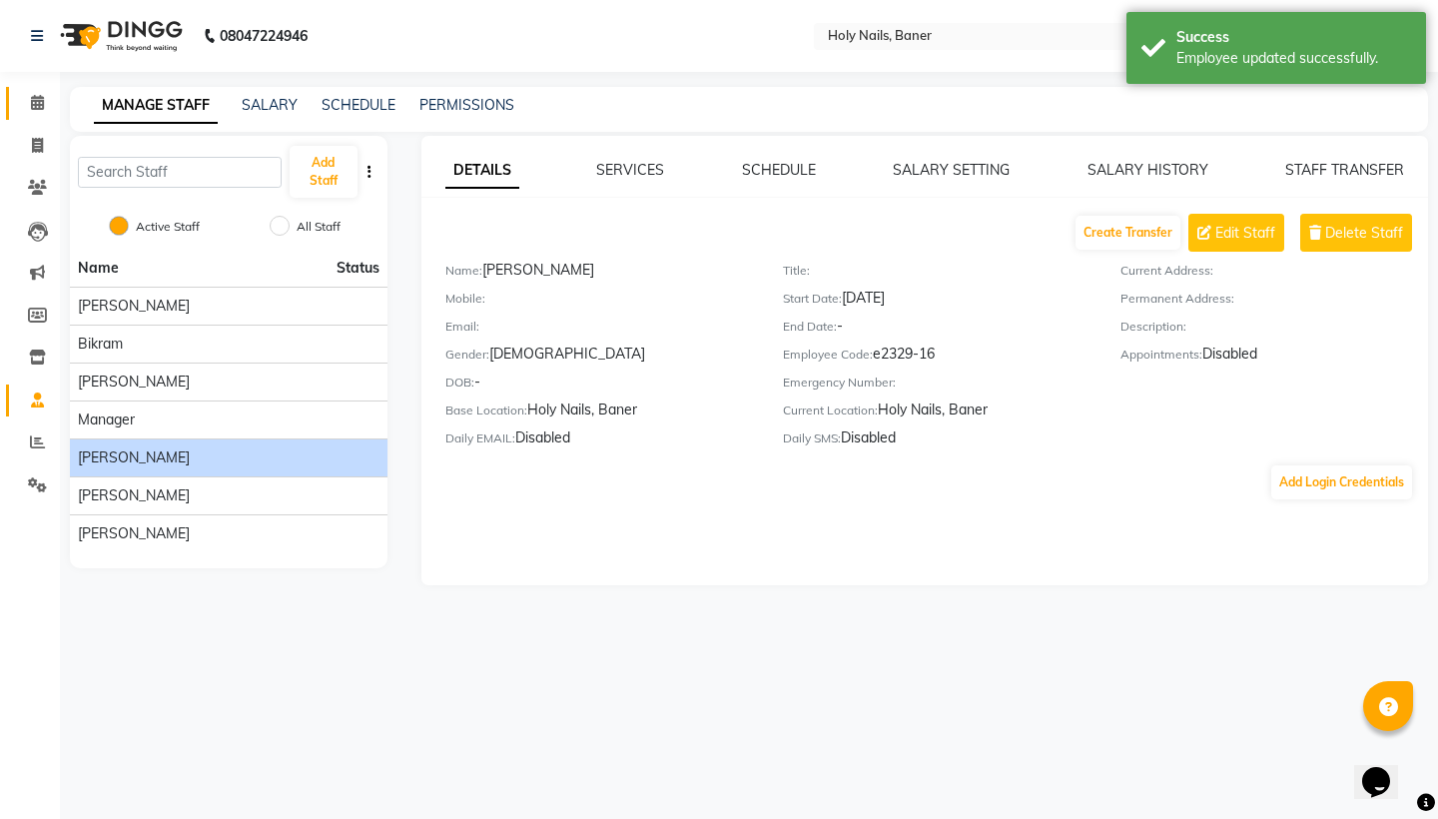
click at [46, 114] on link "Calendar" at bounding box center [30, 103] width 48 height 33
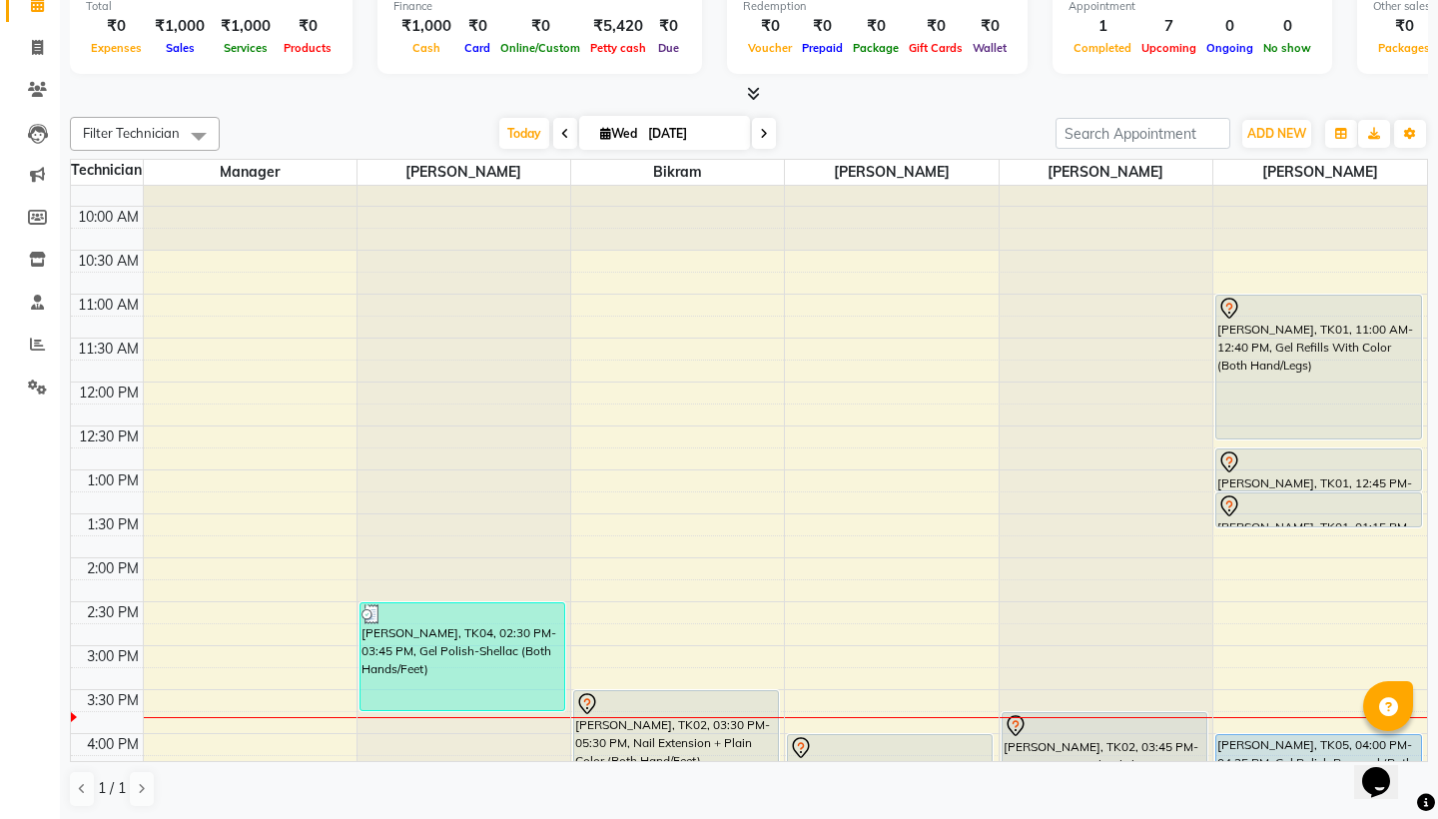
scroll to position [528, 0]
